Goal: Task Accomplishment & Management: Manage account settings

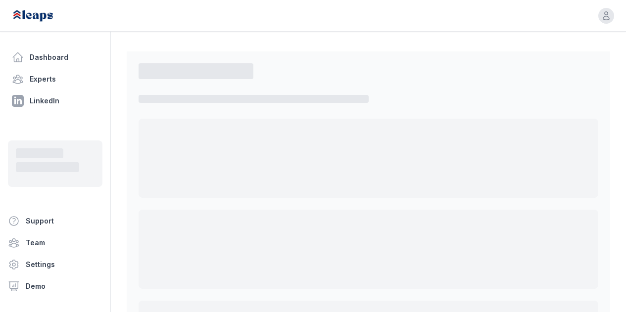
select select "*"
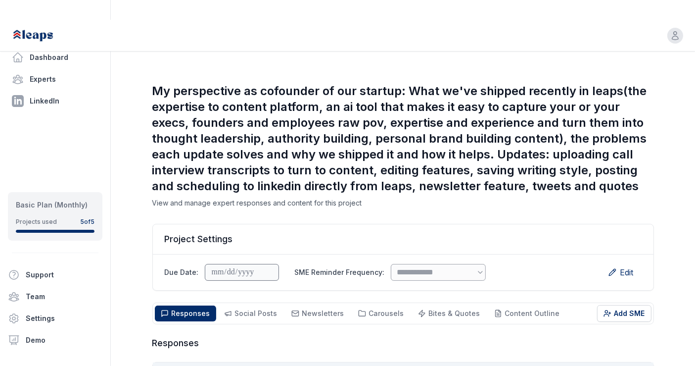
scroll to position [112, 0]
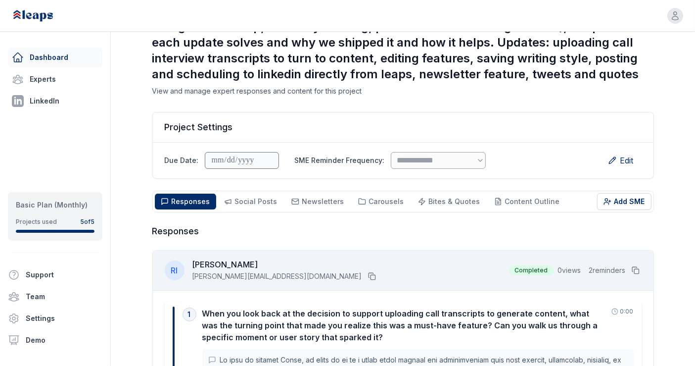
click at [73, 53] on link "Dashboard" at bounding box center [55, 58] width 95 height 20
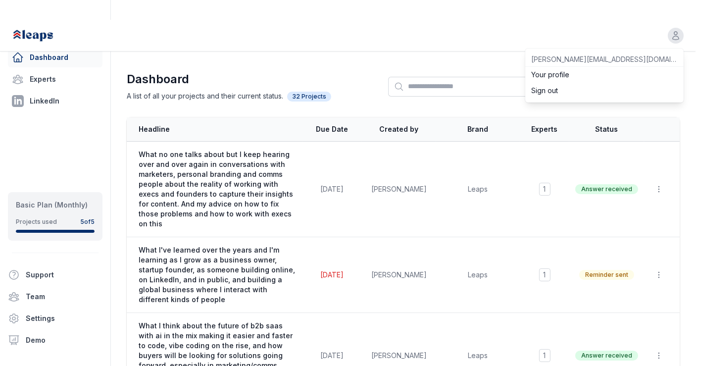
click at [625, 20] on div "Open user menu [PERSON_NAME][EMAIL_ADDRESS][DOMAIN_NAME] Your profile Sign out" at bounding box center [347, 36] width 695 height 32
click at [574, 83] on button "Sign out" at bounding box center [604, 91] width 158 height 16
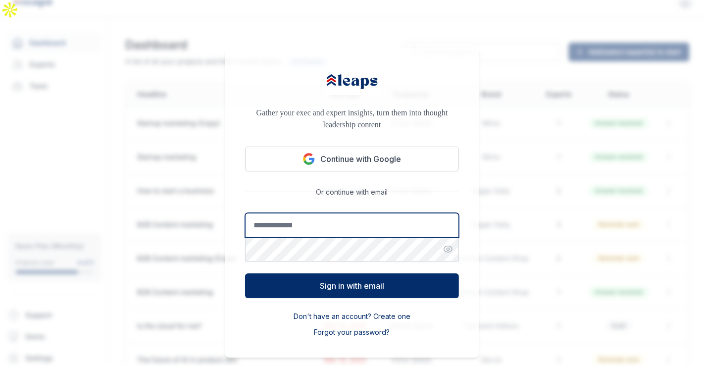
click at [391, 213] on input "Email address" at bounding box center [352, 225] width 214 height 25
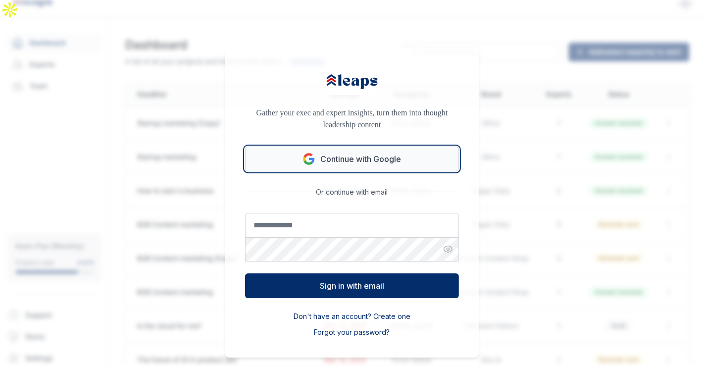
click at [374, 149] on button "Continue with Google" at bounding box center [352, 158] width 214 height 25
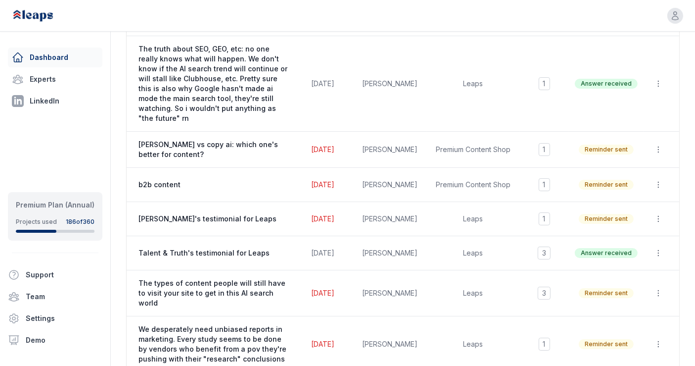
scroll to position [563, 0]
click at [444, 202] on td "Leaps" at bounding box center [473, 219] width 93 height 34
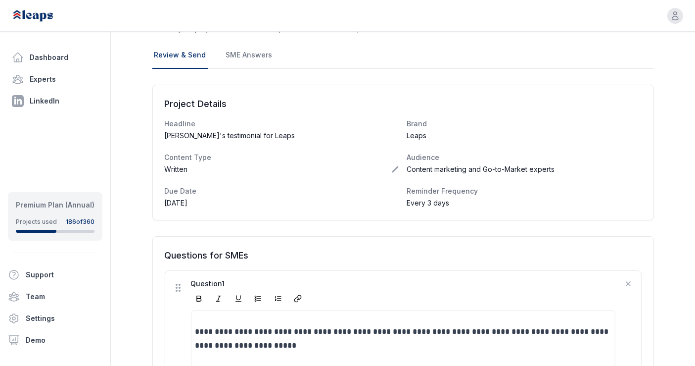
scroll to position [79, 0]
click at [394, 193] on div "Sep 30, 2025" at bounding box center [282, 202] width 242 height 18
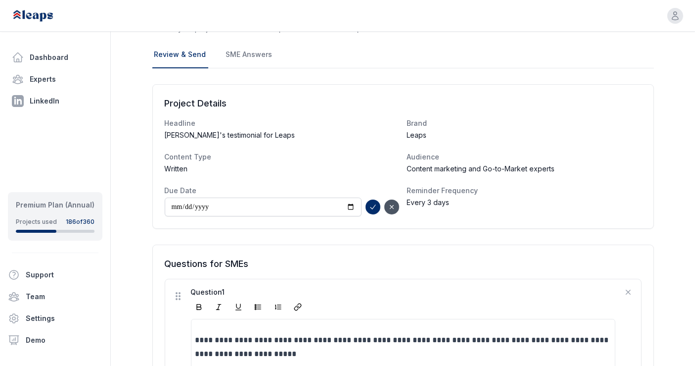
type input "**********"
click at [370, 203] on icon "submit" at bounding box center [373, 207] width 8 height 8
